Goal: Transaction & Acquisition: Subscribe to service/newsletter

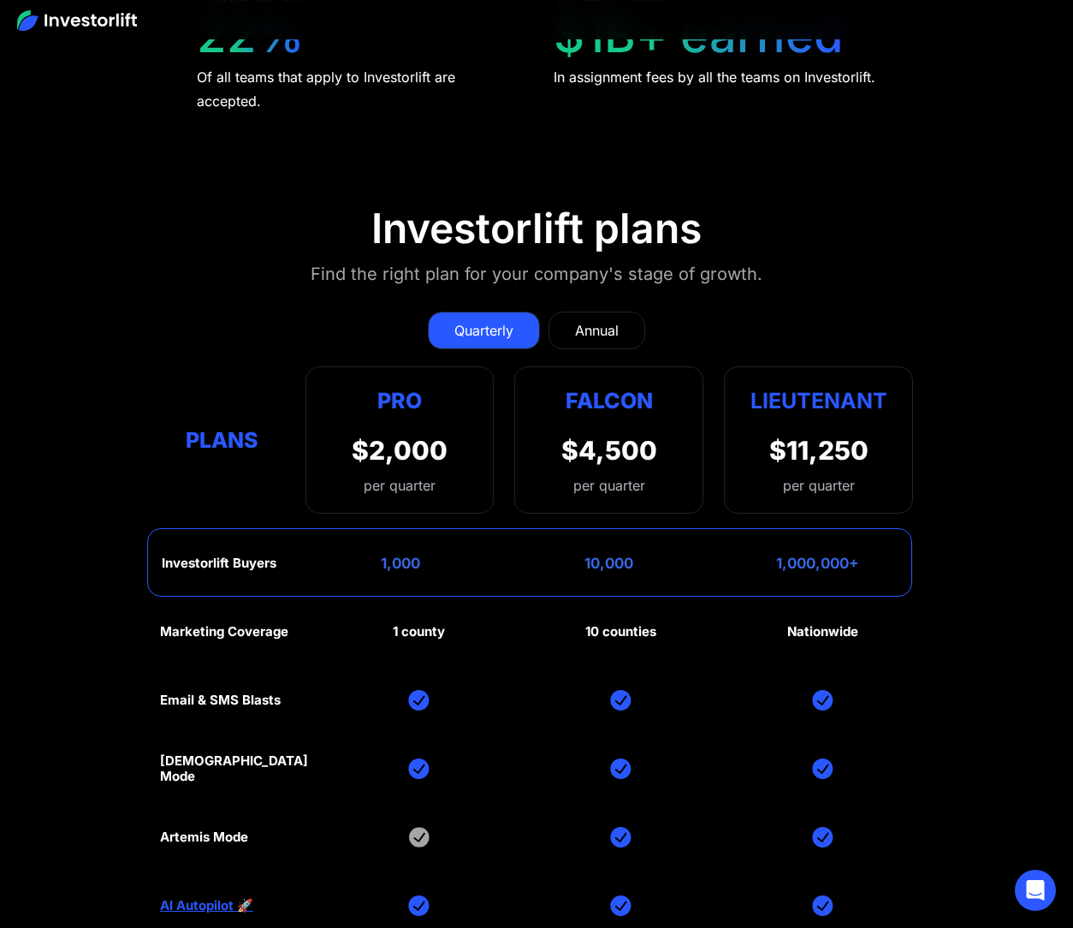
scroll to position [7604, 0]
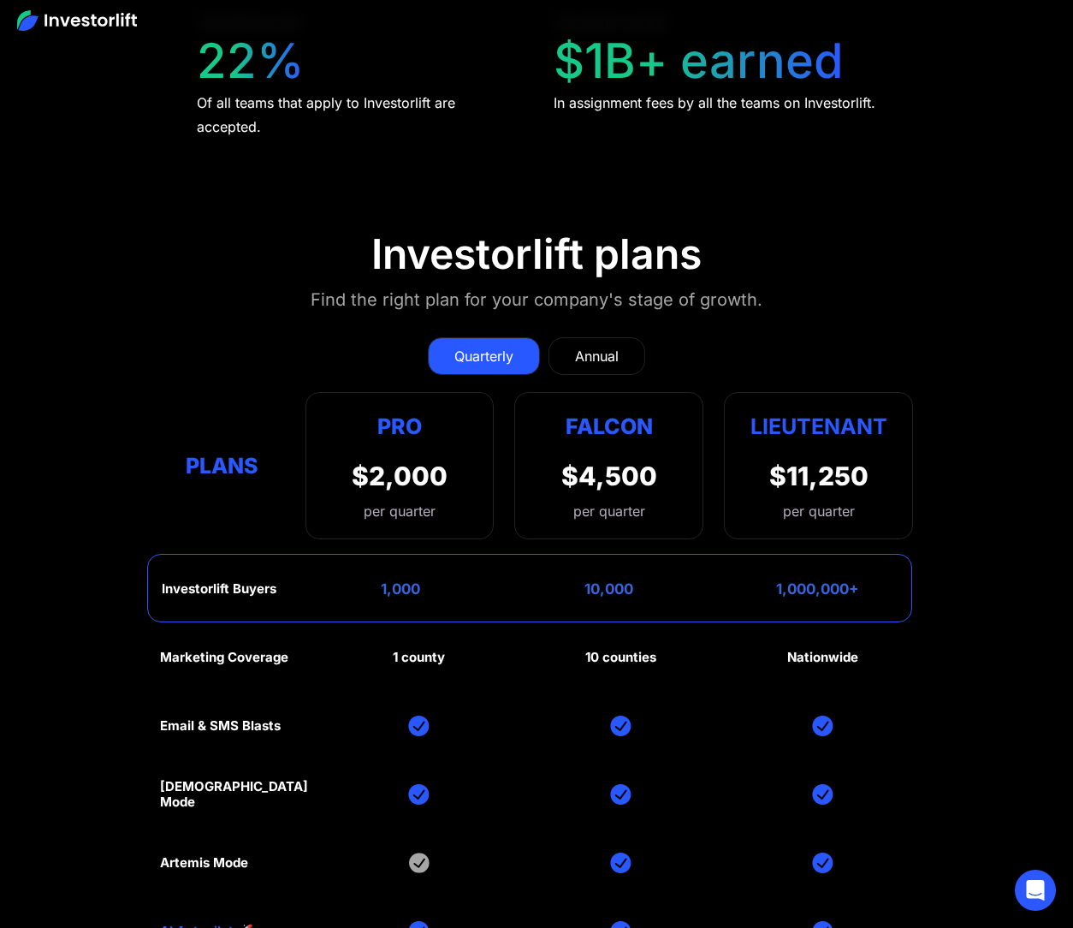
click at [608, 346] on div "Annual" at bounding box center [597, 356] width 44 height 21
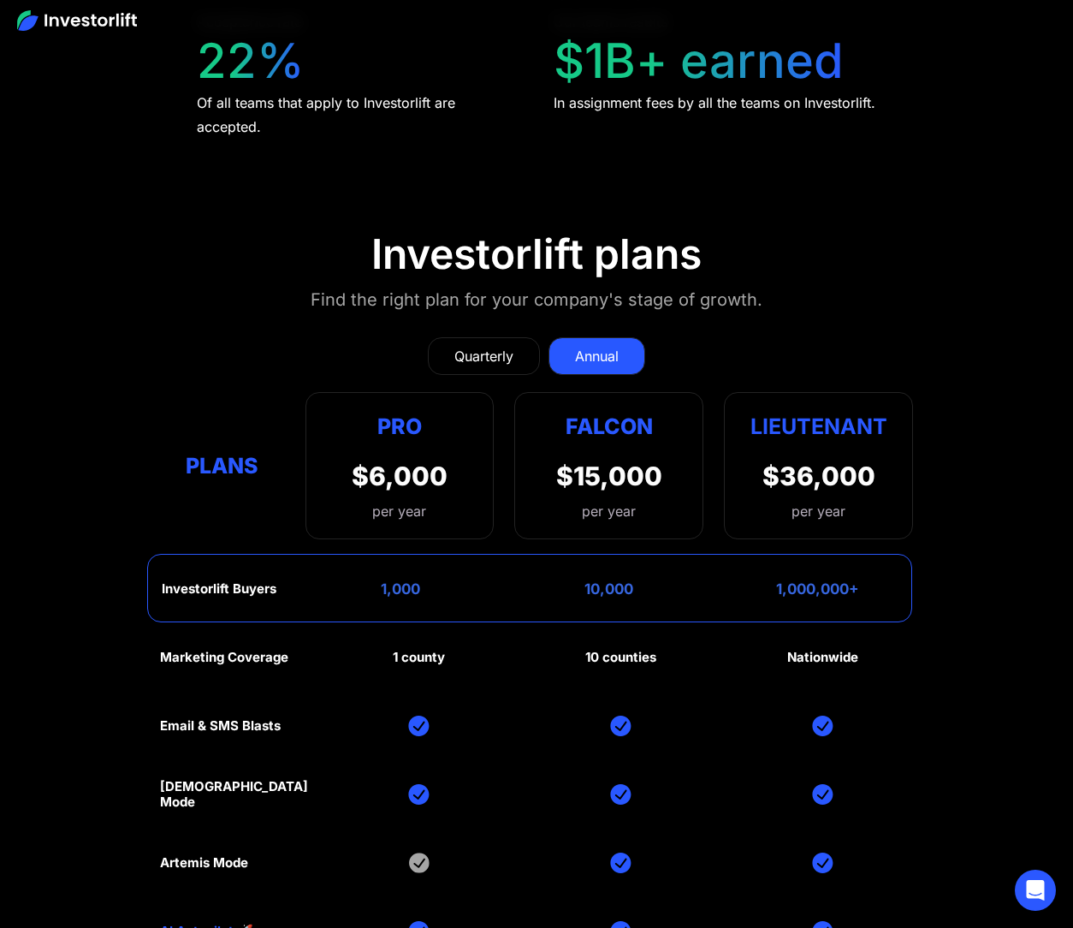
click at [485, 346] on div "Quarterly" at bounding box center [484, 356] width 59 height 21
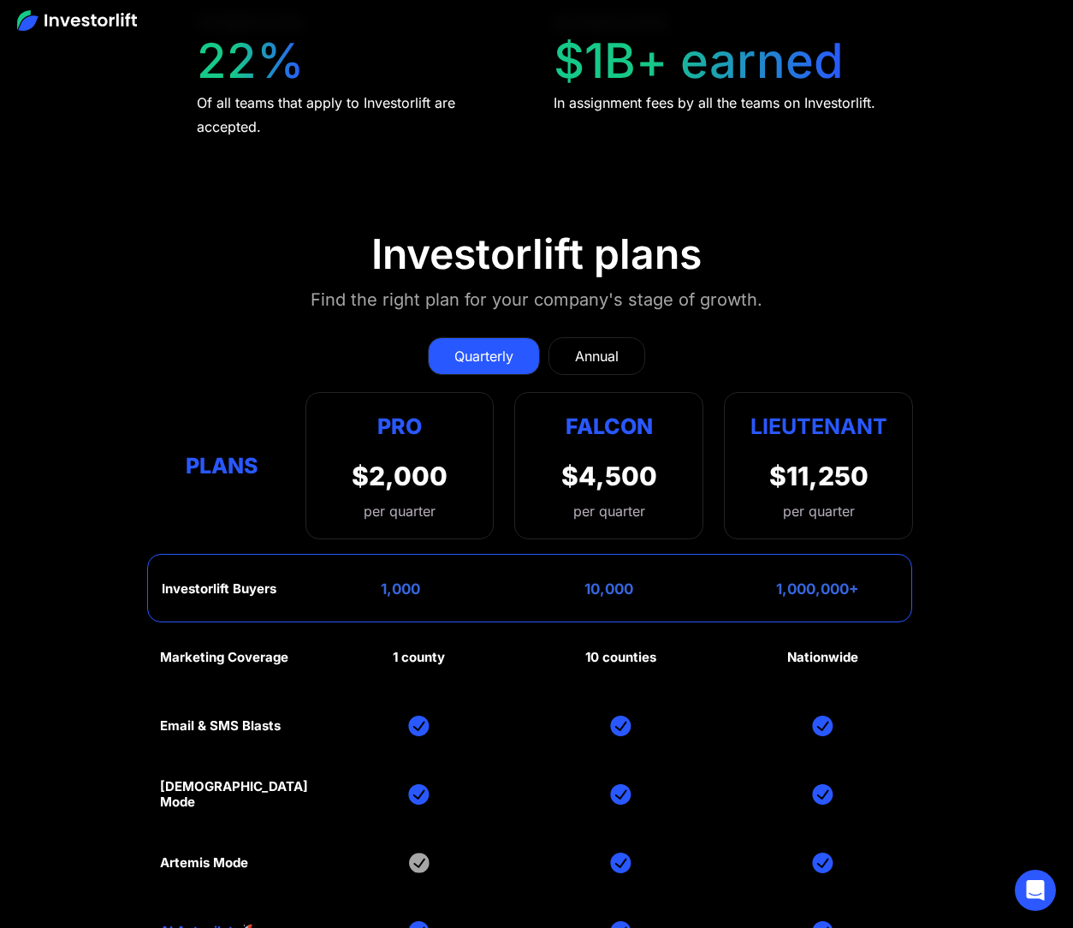
click at [592, 346] on div "Annual" at bounding box center [597, 356] width 44 height 21
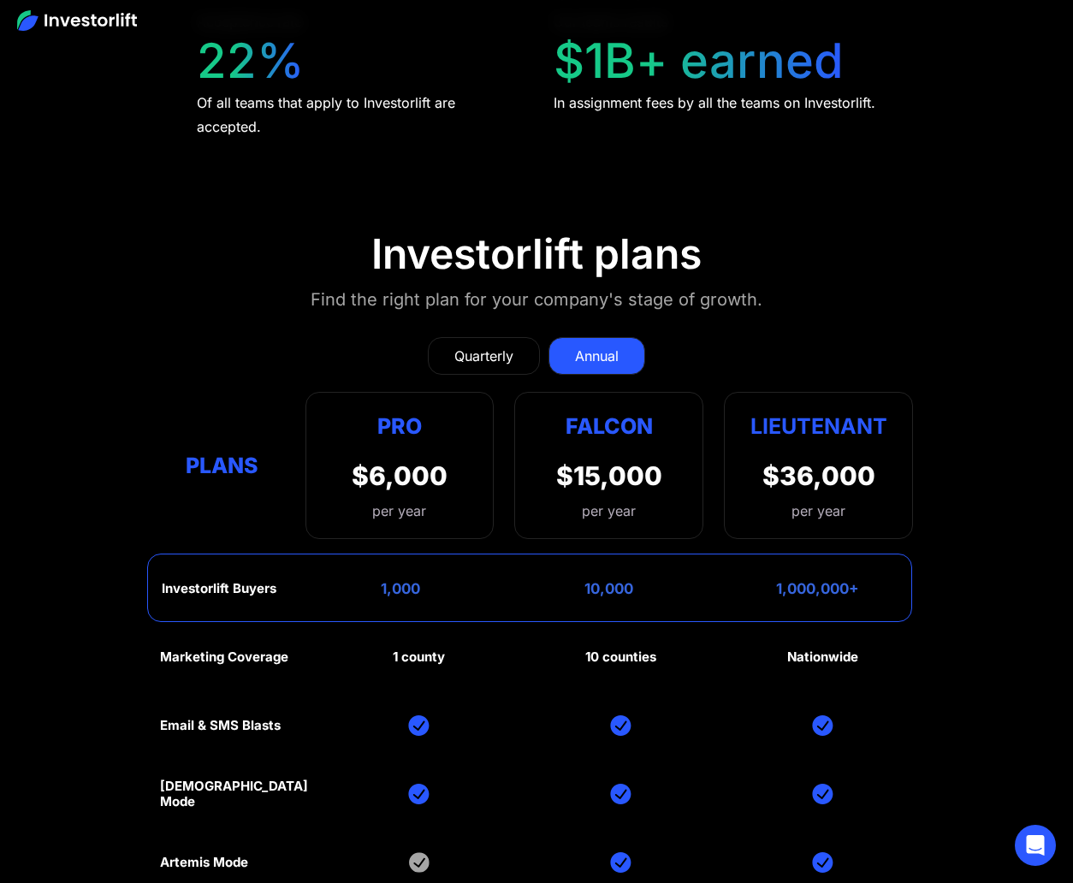
scroll to position [7560, 0]
click at [464, 346] on div "Quarterly" at bounding box center [484, 356] width 59 height 21
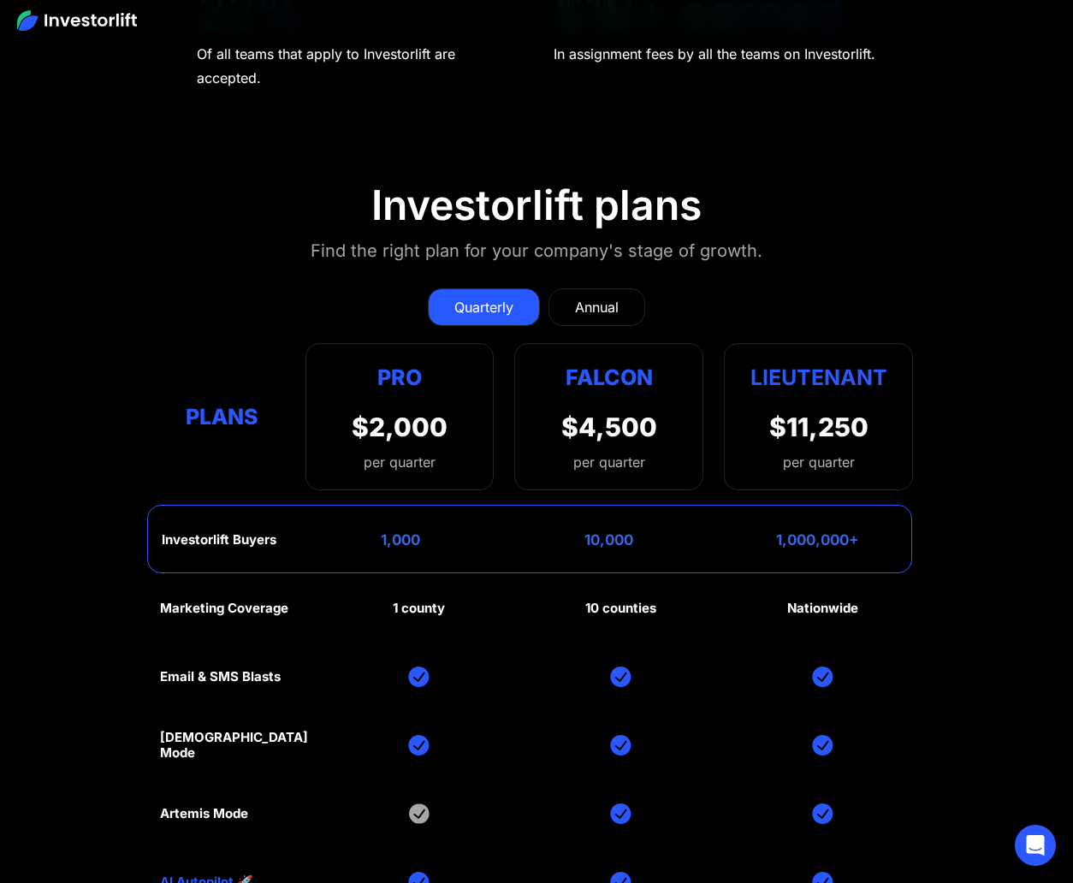
scroll to position [7609, 0]
drag, startPoint x: 752, startPoint y: 140, endPoint x: 901, endPoint y: 169, distance: 151.8
click at [904, 343] on div "Lieutenant $11,250 per quarter" at bounding box center [818, 416] width 189 height 147
drag, startPoint x: 770, startPoint y: 305, endPoint x: 874, endPoint y: 306, distance: 104.4
click at [874, 505] on div "Investorlift Buyers 1,000 10,000 1,000,000+" at bounding box center [530, 539] width 766 height 68
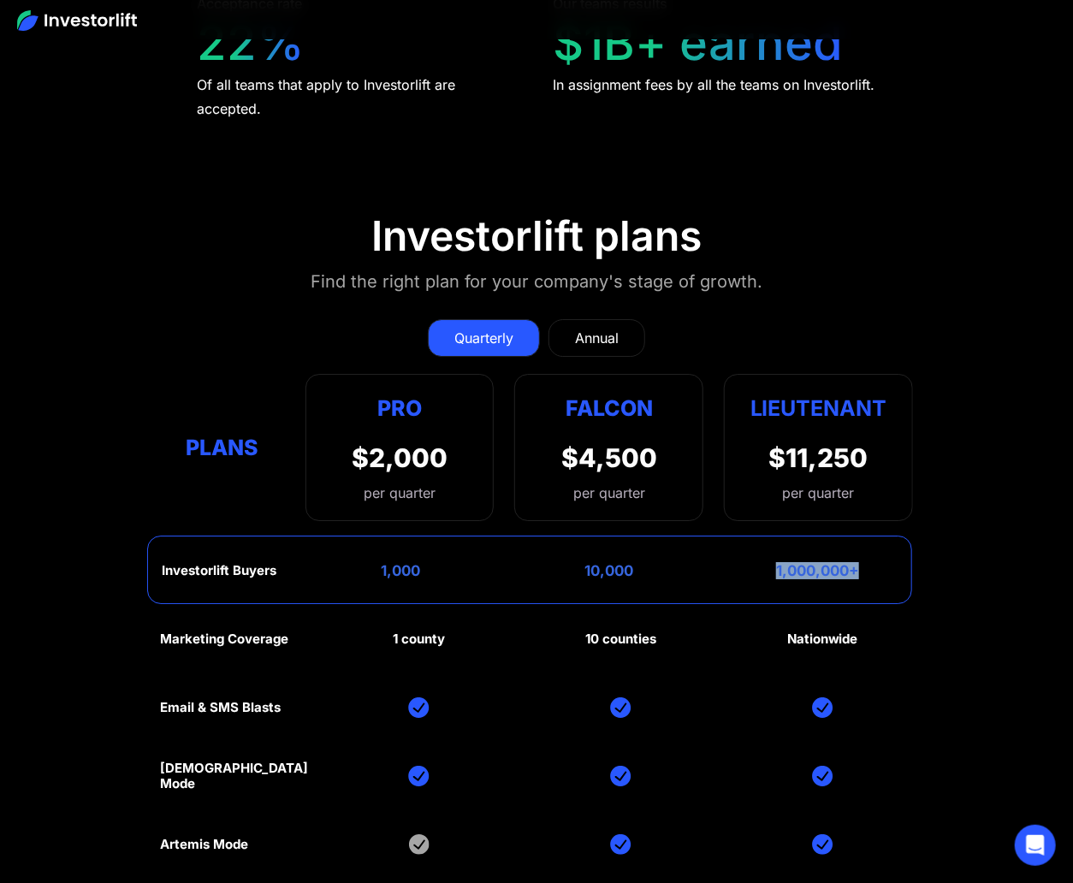
scroll to position [7621, 0]
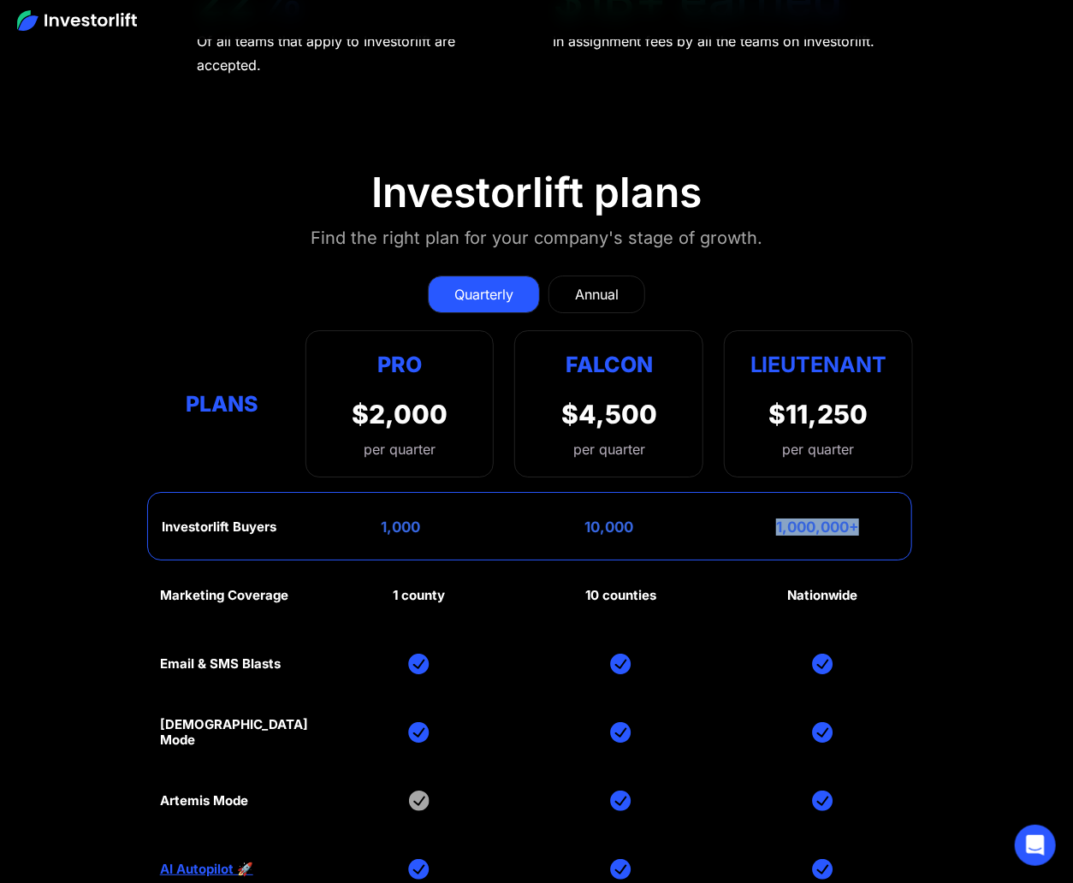
click at [205, 862] on link "AI Autopilot 🚀" at bounding box center [206, 869] width 93 height 15
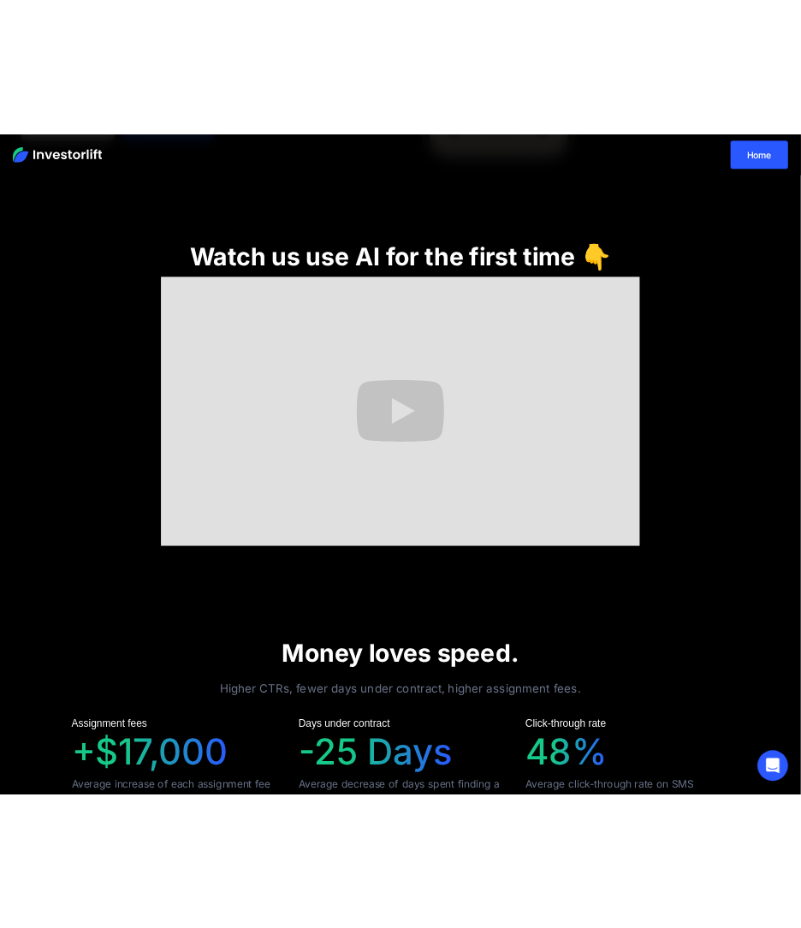
scroll to position [509, 0]
